Goal: Navigation & Orientation: Find specific page/section

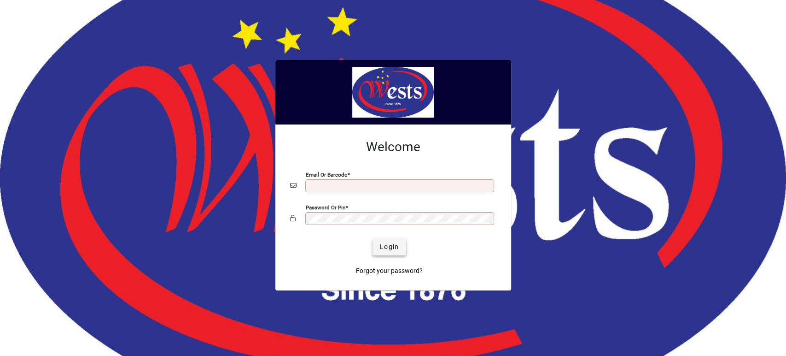
type input "**********"
click at [394, 246] on span "Login" at bounding box center [389, 247] width 19 height 10
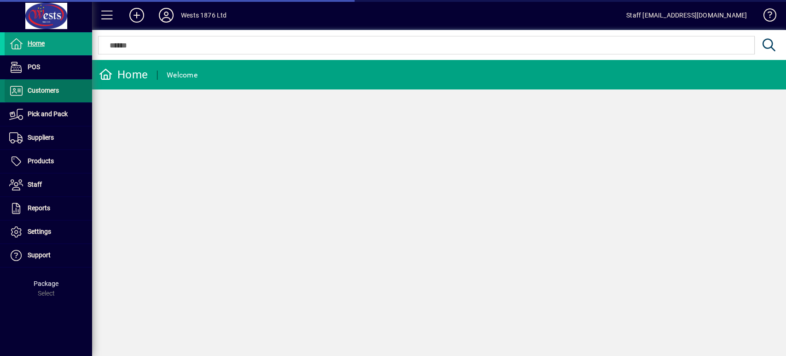
click at [53, 91] on span "Customers" at bounding box center [43, 90] width 31 height 7
